Goal: Information Seeking & Learning: Learn about a topic

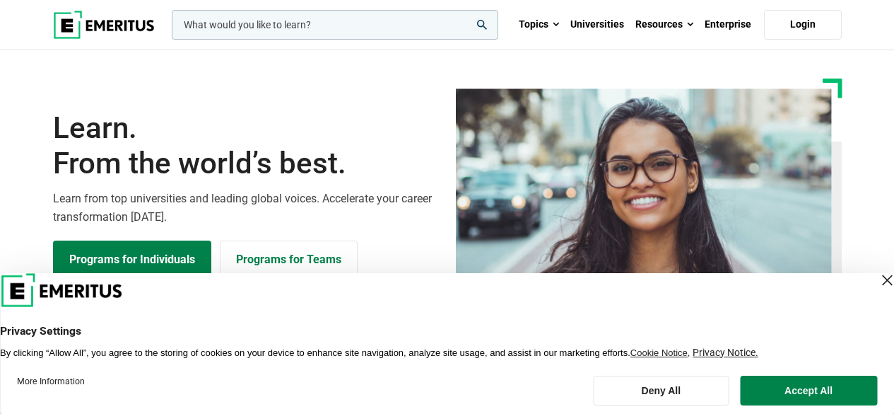
click at [281, 30] on input "woocommerce-product-search-field-0" at bounding box center [335, 25] width 327 height 30
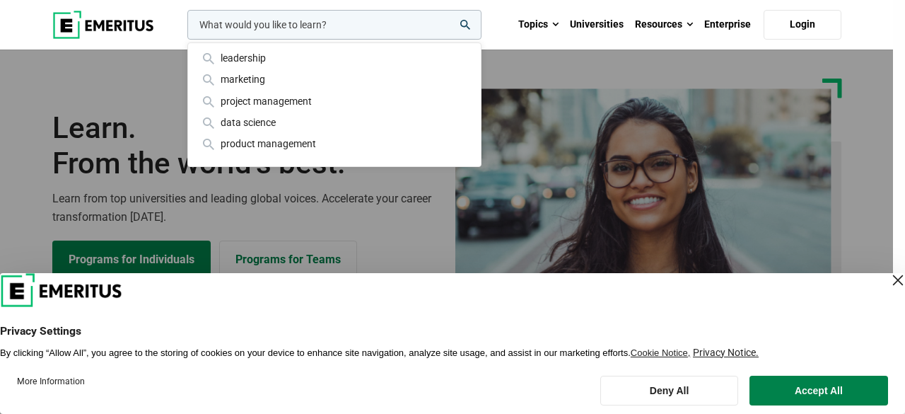
click at [281, 30] on input "woocommerce-product-search-field-0" at bounding box center [334, 25] width 294 height 30
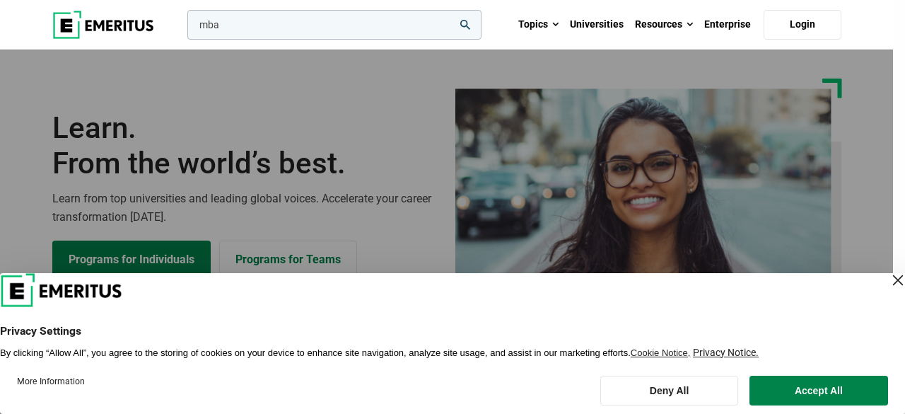
type input "mba"
click at [185, 28] on button "search" at bounding box center [185, 28] width 0 height 0
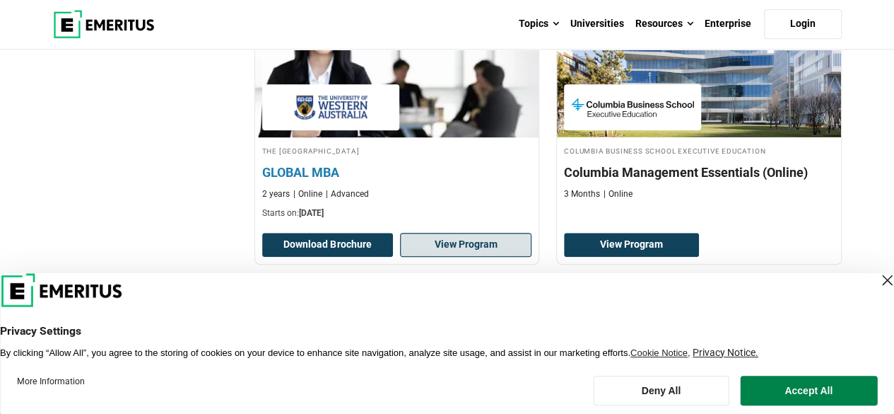
scroll to position [566, 0]
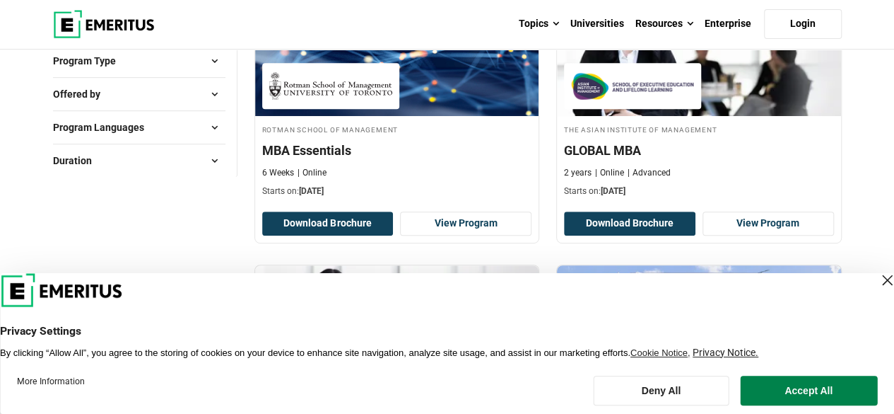
scroll to position [283, 0]
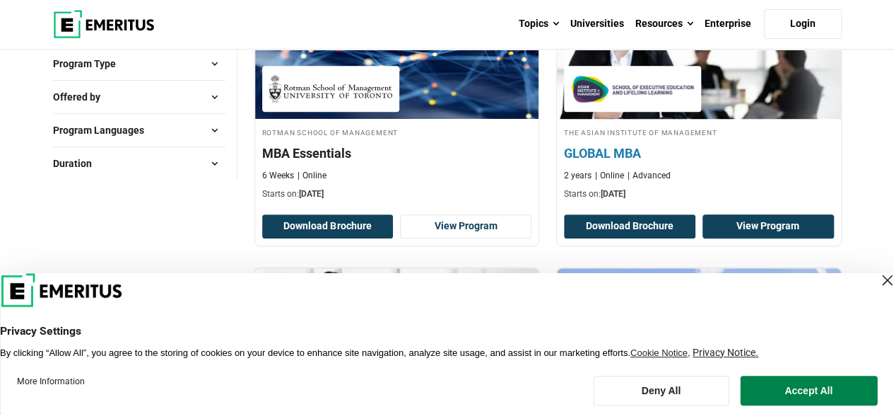
click at [742, 228] on link "View Program" at bounding box center [769, 226] width 132 height 24
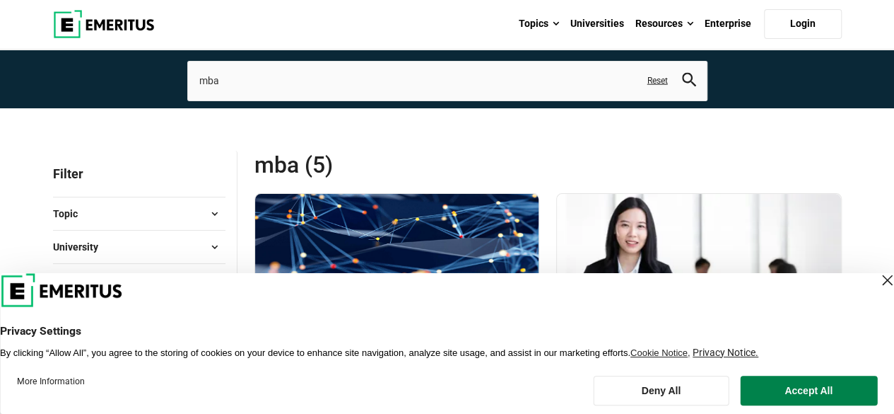
scroll to position [141, 0]
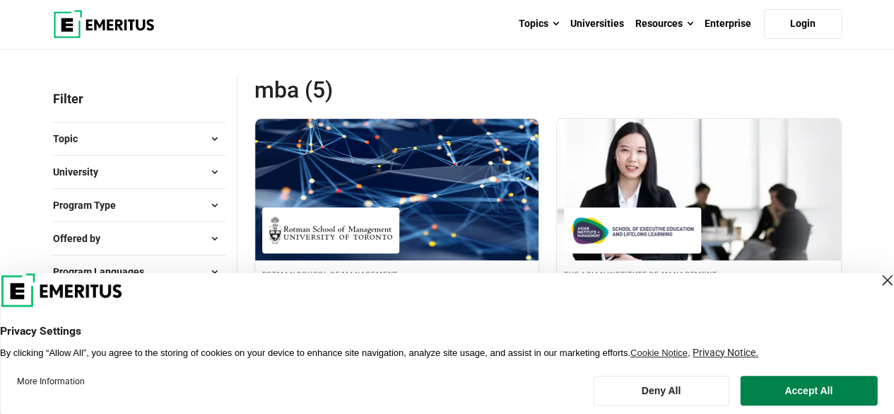
drag, startPoint x: 216, startPoint y: 190, endPoint x: 206, endPoint y: 203, distance: 16.1
click at [214, 193] on div "Program Type Certificate Programs ( 2 ) Degrees ( 3 )" at bounding box center [139, 204] width 173 height 33
click at [206, 203] on span at bounding box center [214, 204] width 21 height 21
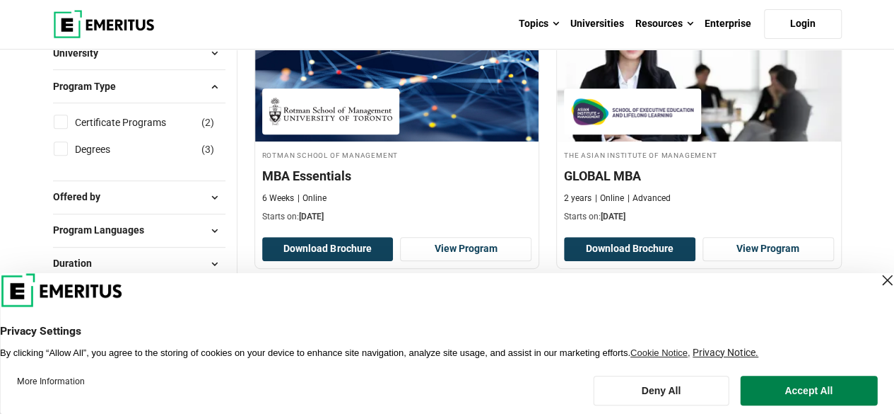
scroll to position [283, 0]
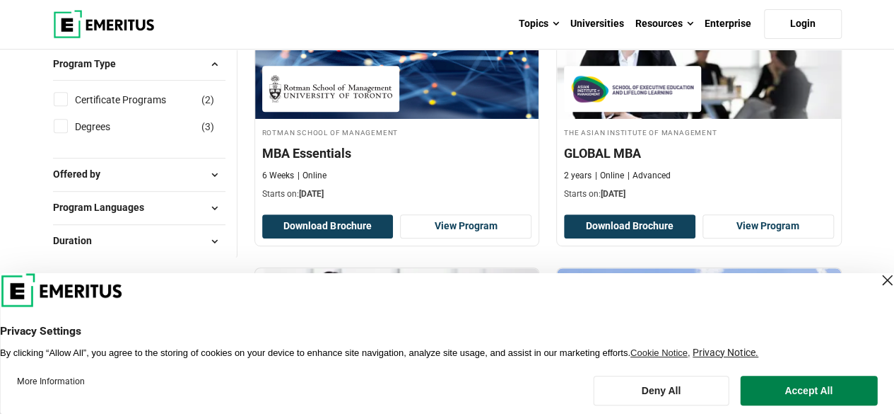
click at [65, 128] on input "Degrees ( 3 )" at bounding box center [61, 126] width 14 height 14
checkbox input "true"
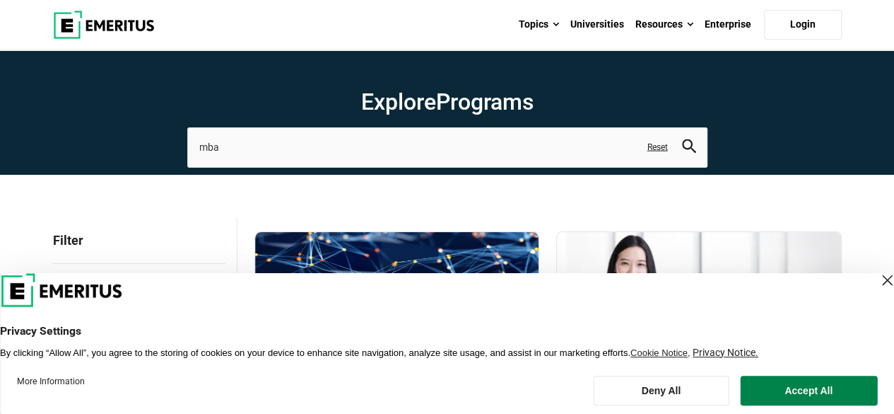
scroll to position [83, 0]
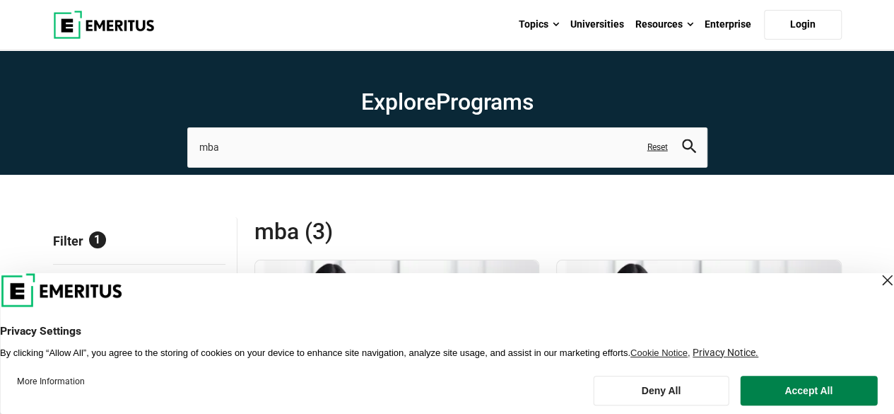
click at [655, 148] on link "Reset" at bounding box center [658, 147] width 21 height 12
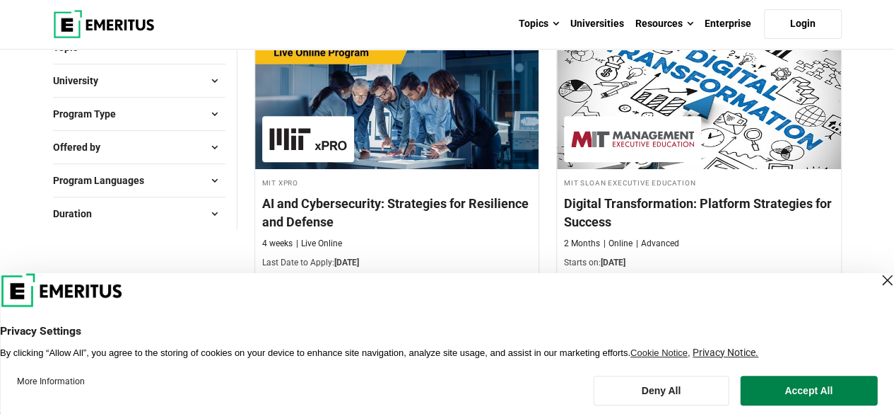
scroll to position [212, 0]
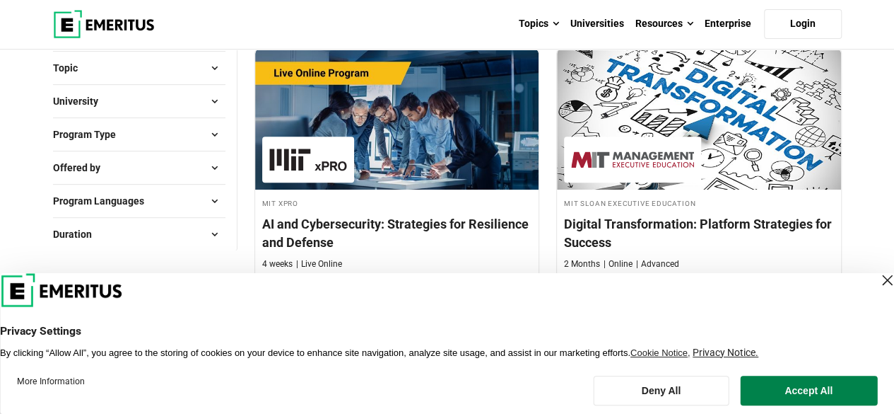
click at [222, 132] on span at bounding box center [214, 134] width 21 height 21
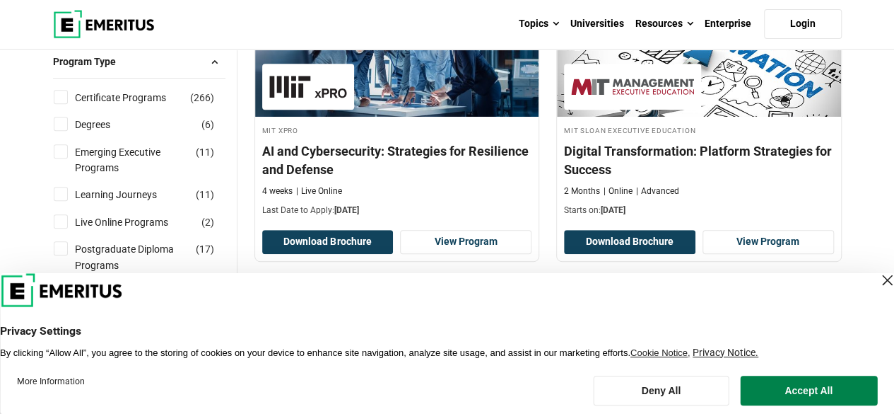
scroll to position [283, 0]
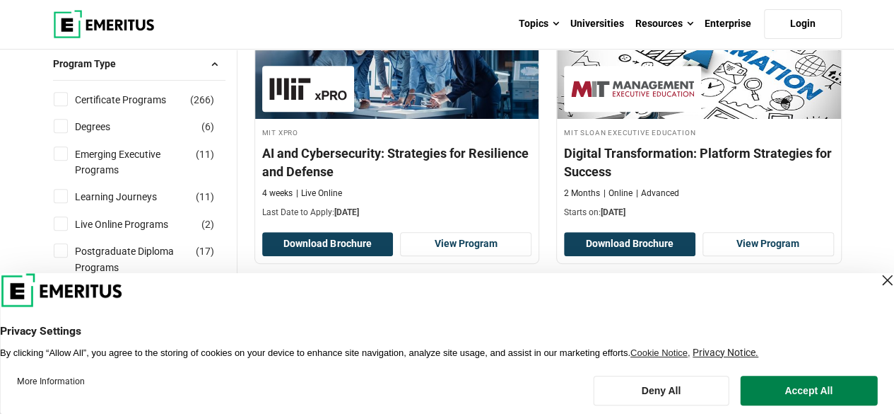
click at [68, 124] on div "Degrees ( 6 )" at bounding box center [139, 127] width 173 height 16
click at [62, 124] on input "Degrees ( 6 )" at bounding box center [61, 126] width 14 height 14
checkbox input "true"
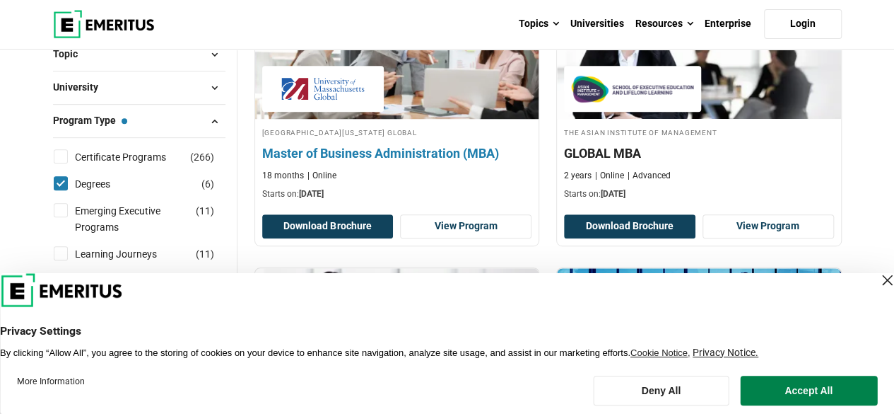
scroll to position [283, 0]
click at [499, 216] on link "View Program" at bounding box center [466, 226] width 132 height 24
